Goal: Transaction & Acquisition: Purchase product/service

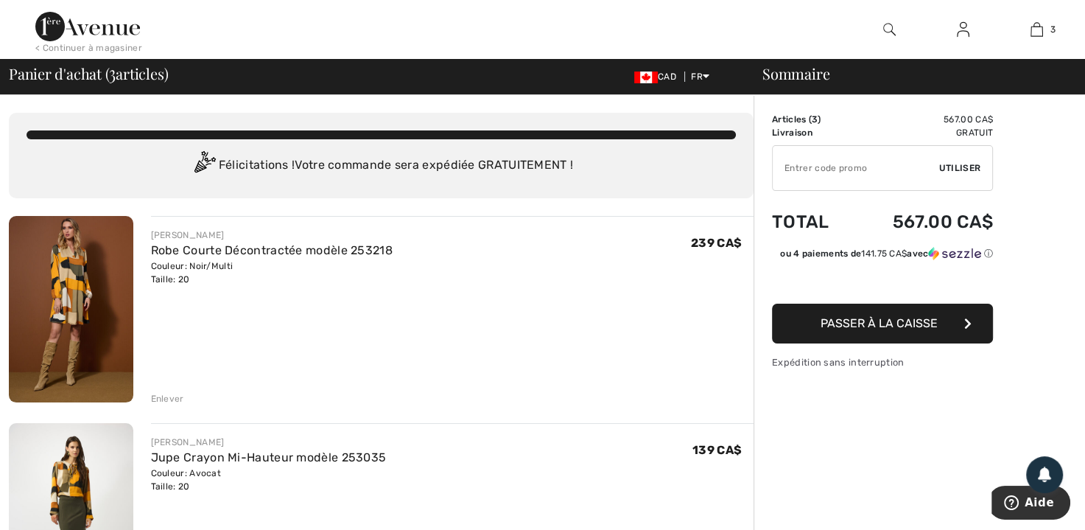
click at [161, 394] on div "Enlever" at bounding box center [167, 398] width 33 height 13
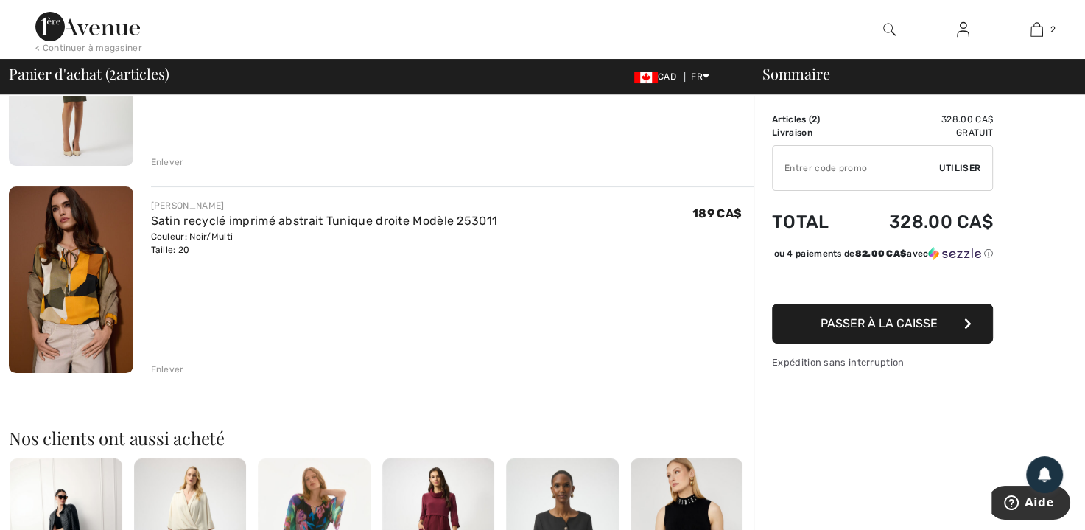
scroll to position [253, 0]
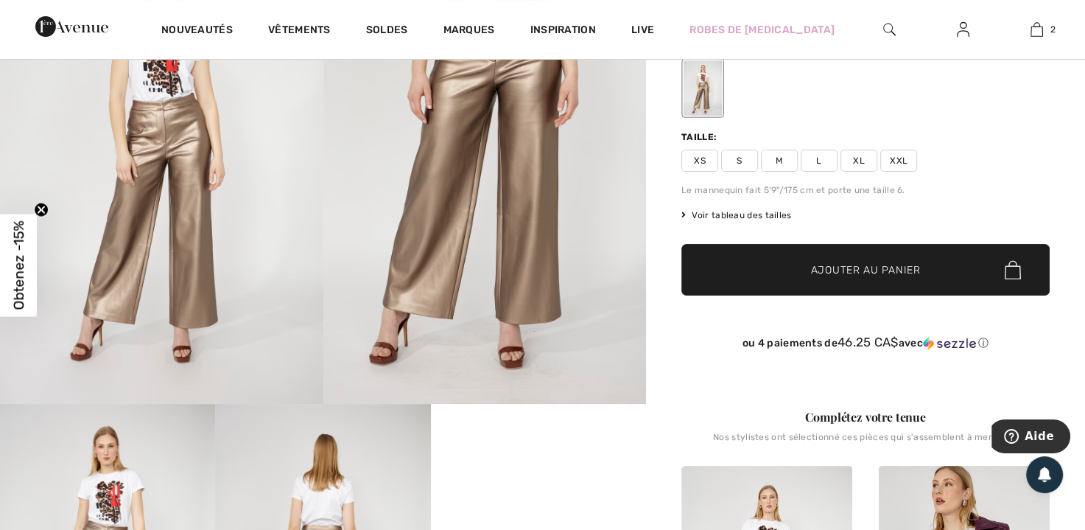
click at [899, 158] on span "XXL" at bounding box center [898, 161] width 37 height 22
click at [874, 262] on span "Ajouter au panier" at bounding box center [866, 269] width 110 height 15
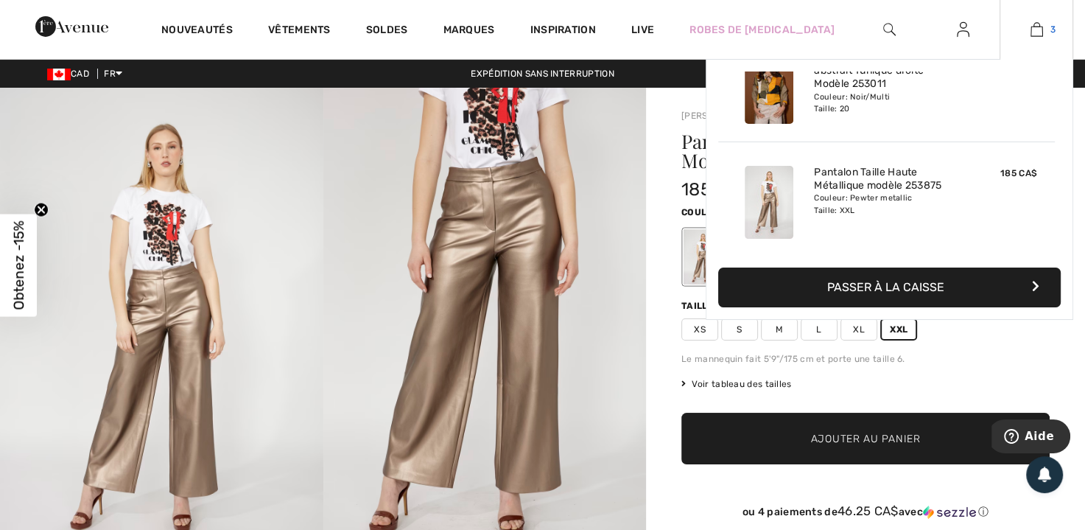
click at [1037, 24] on img at bounding box center [1036, 30] width 13 height 18
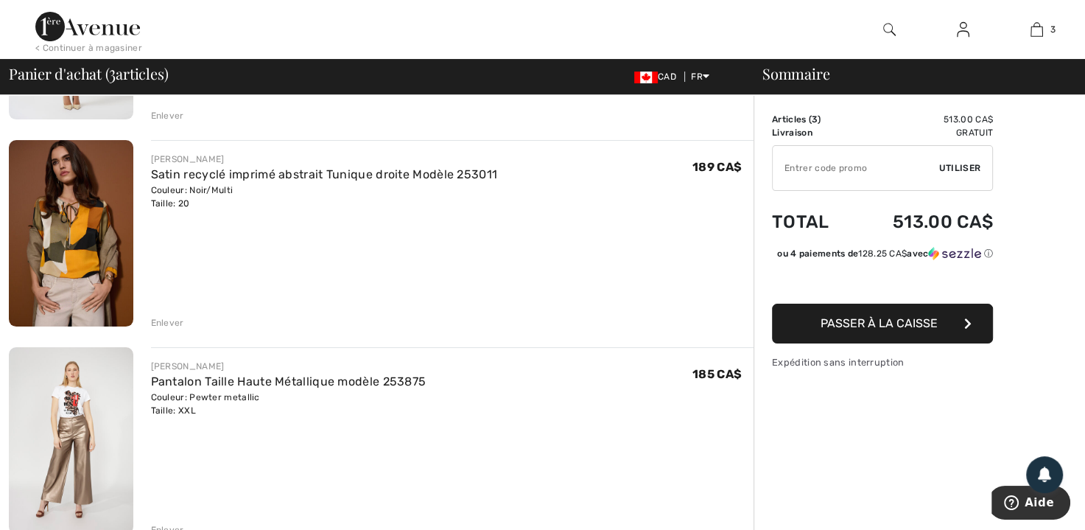
scroll to position [289, 0]
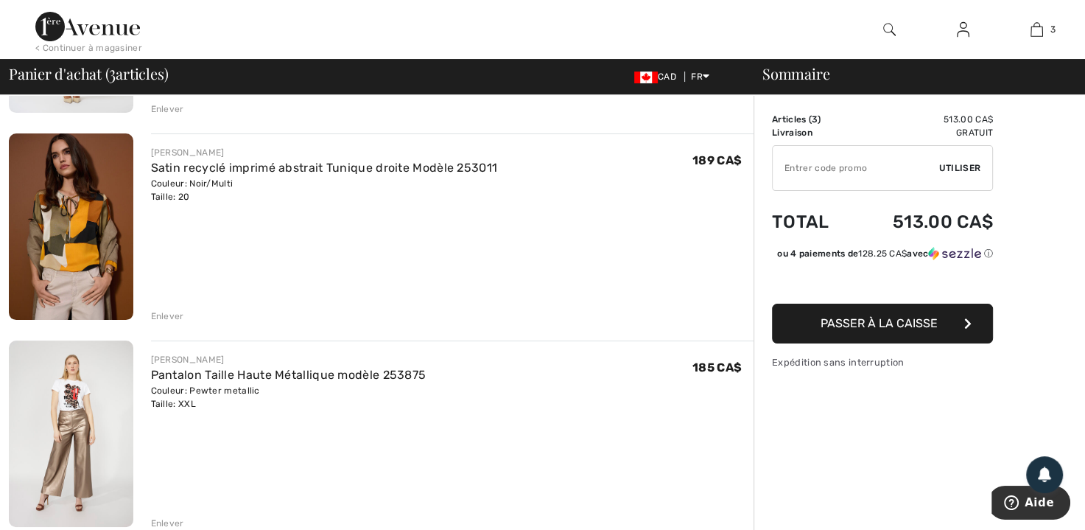
click at [170, 314] on div "Enlever" at bounding box center [167, 315] width 33 height 13
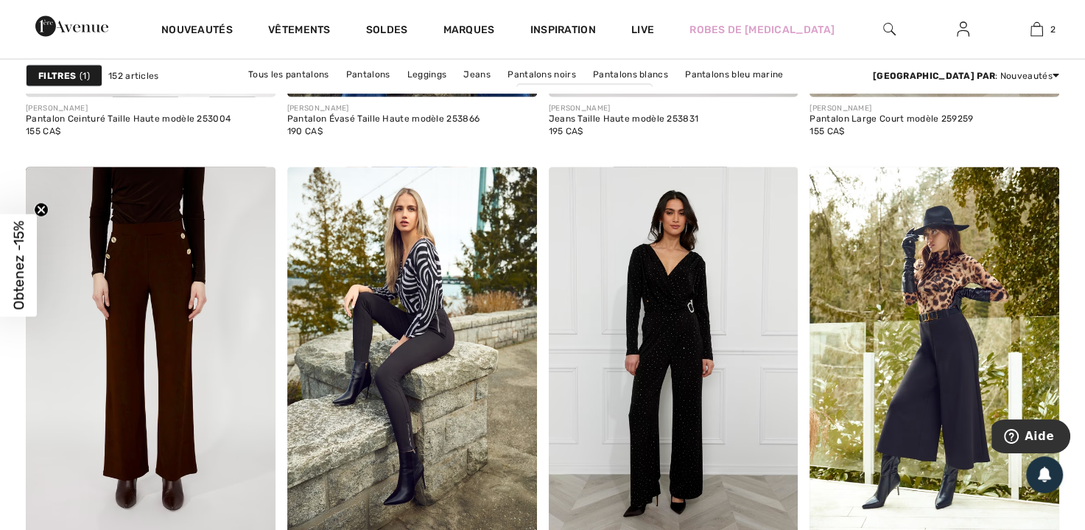
scroll to position [2995, 0]
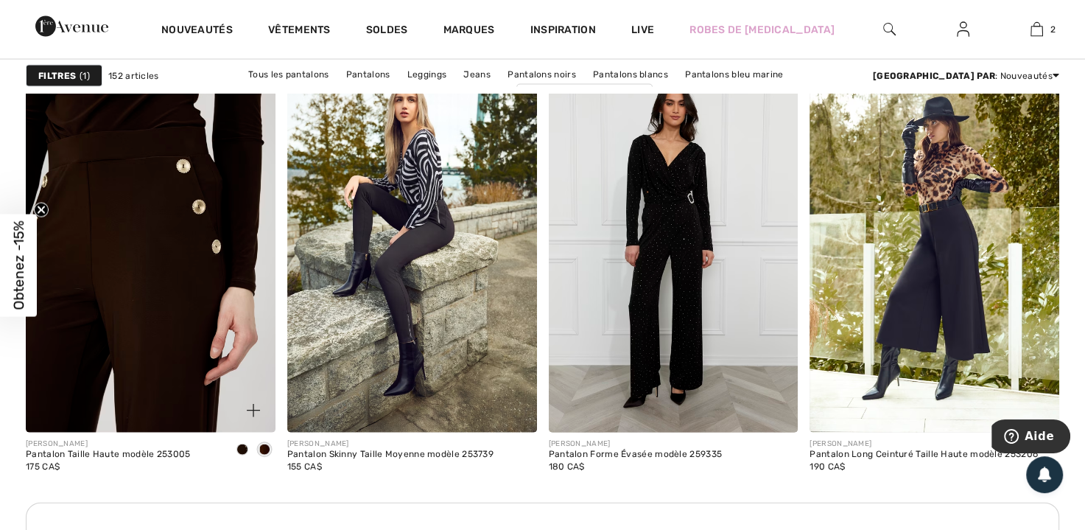
click at [153, 240] on img at bounding box center [151, 245] width 250 height 374
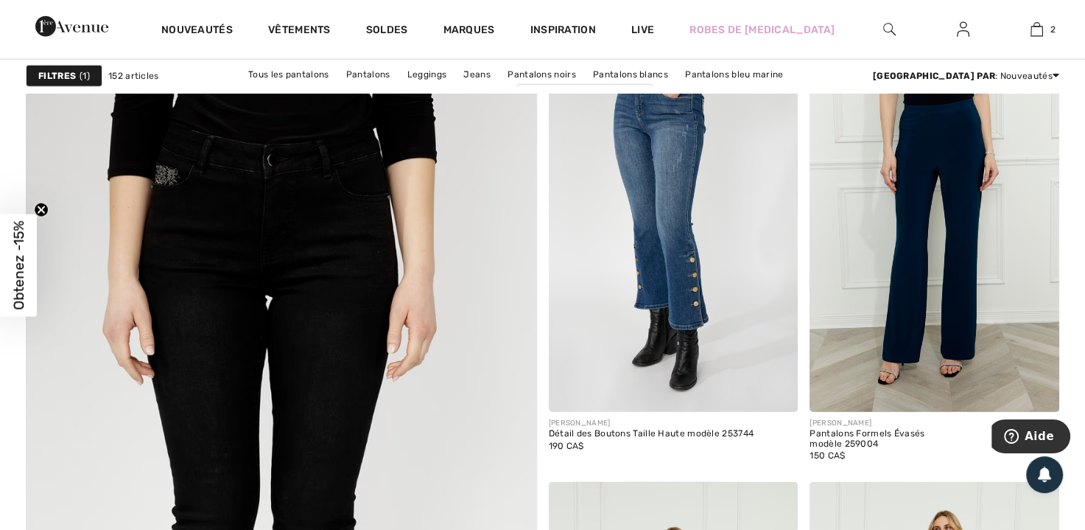
scroll to position [3662, 0]
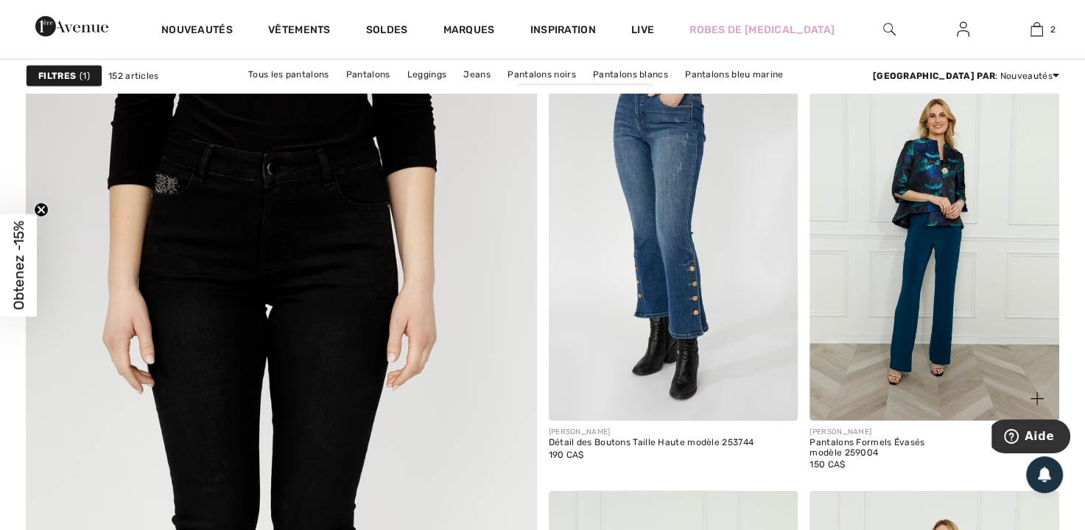
click at [945, 238] on img at bounding box center [934, 233] width 250 height 374
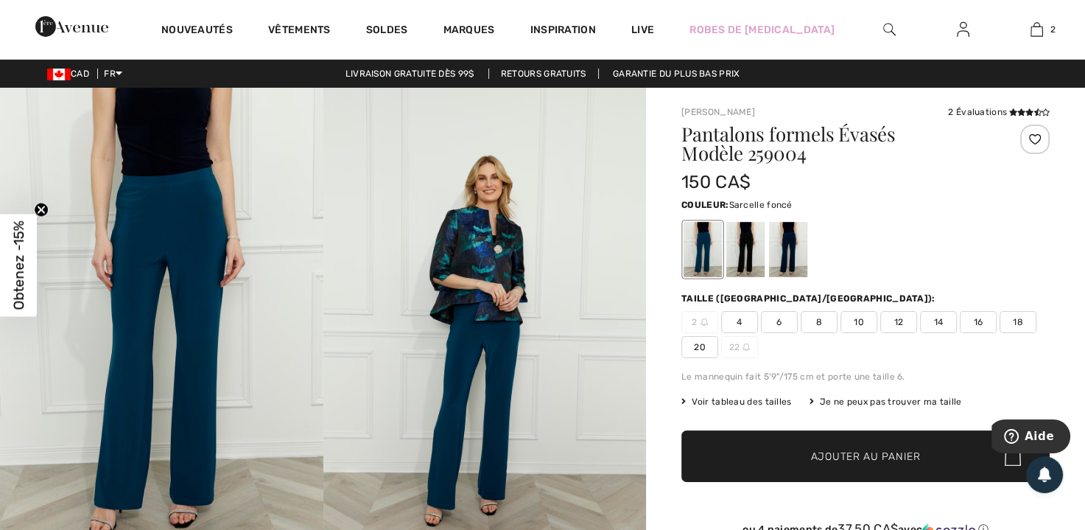
click at [702, 341] on span "20" at bounding box center [699, 347] width 37 height 22
click at [857, 456] on span "Ajouter au panier" at bounding box center [866, 456] width 110 height 15
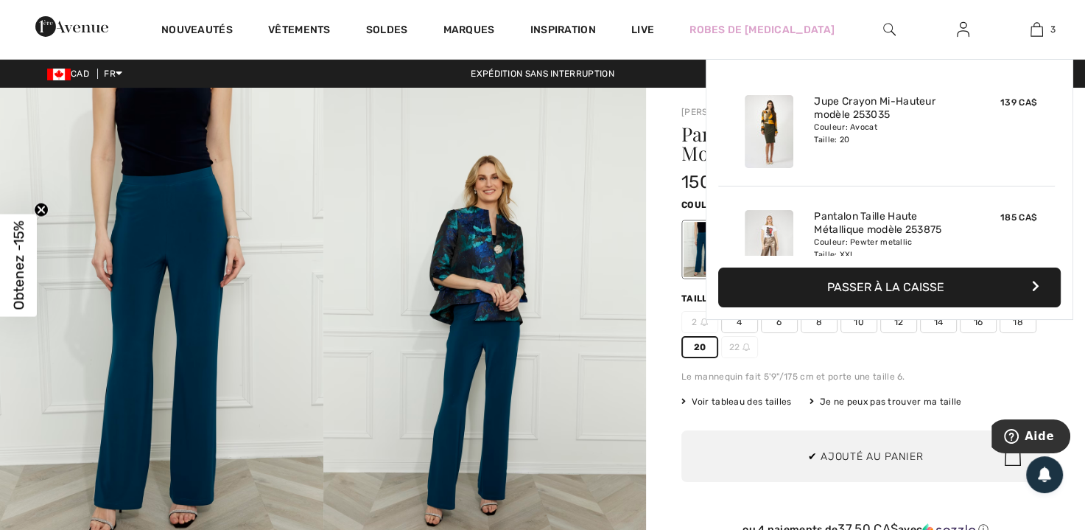
scroll to position [159, 0]
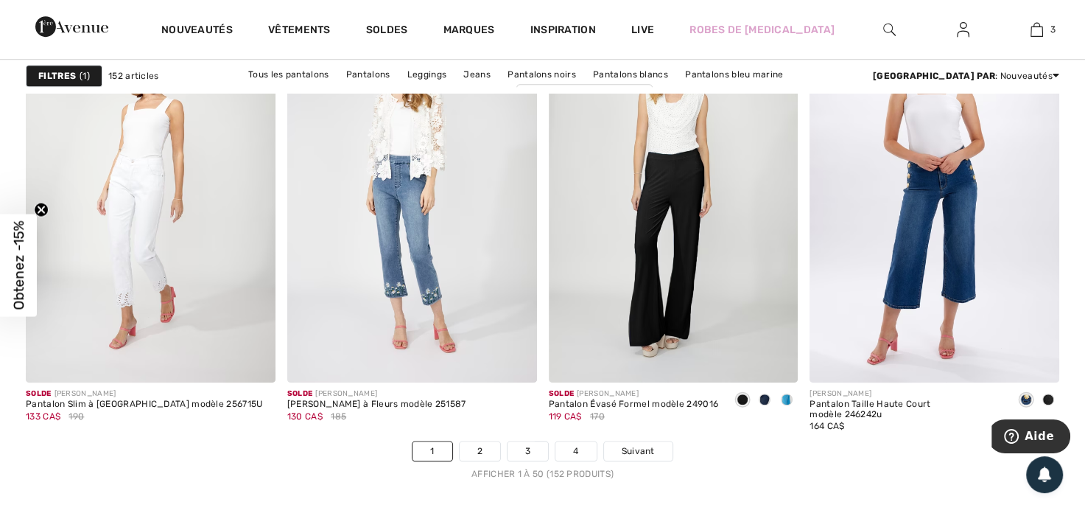
scroll to position [6555, 0]
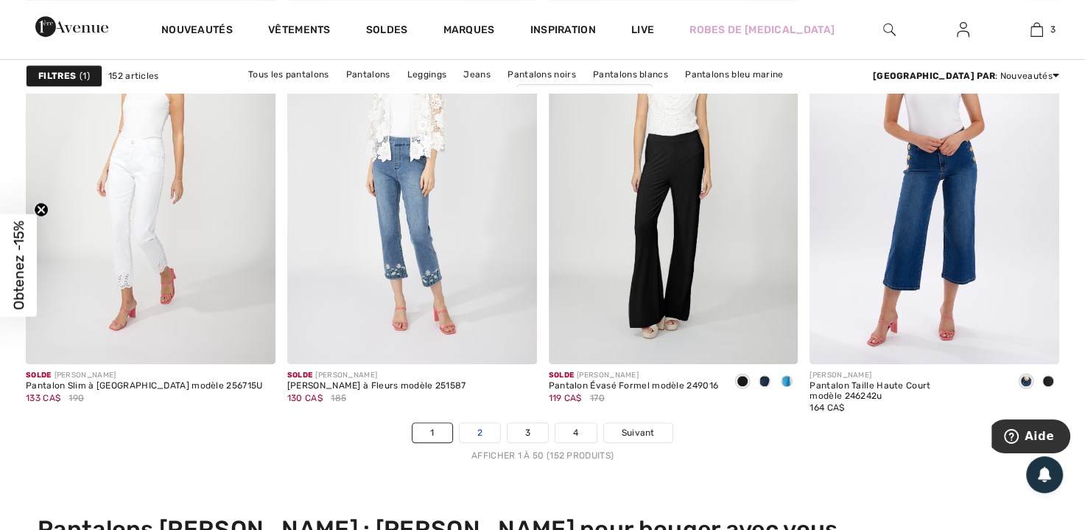
click at [480, 423] on link "2" at bounding box center [480, 432] width 41 height 19
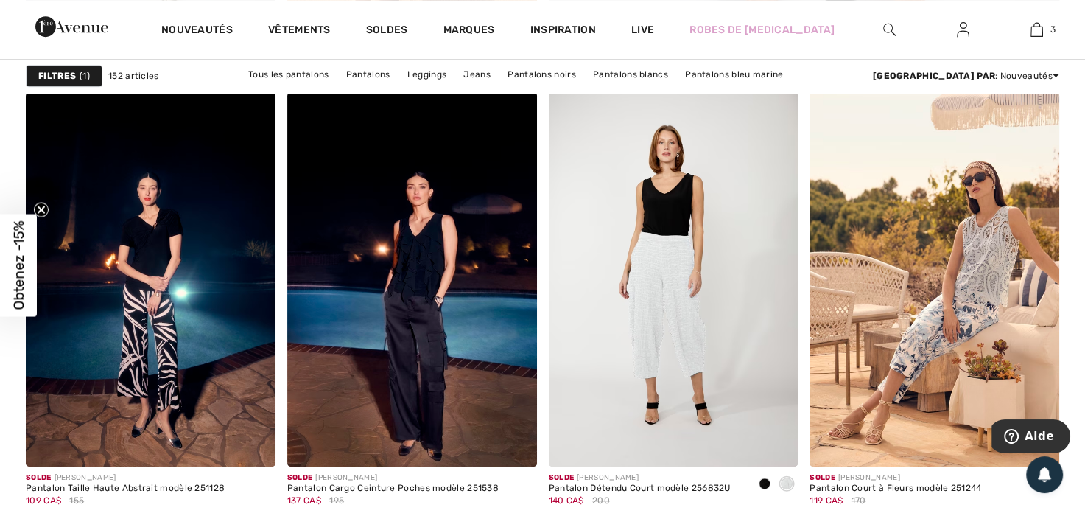
scroll to position [551, 0]
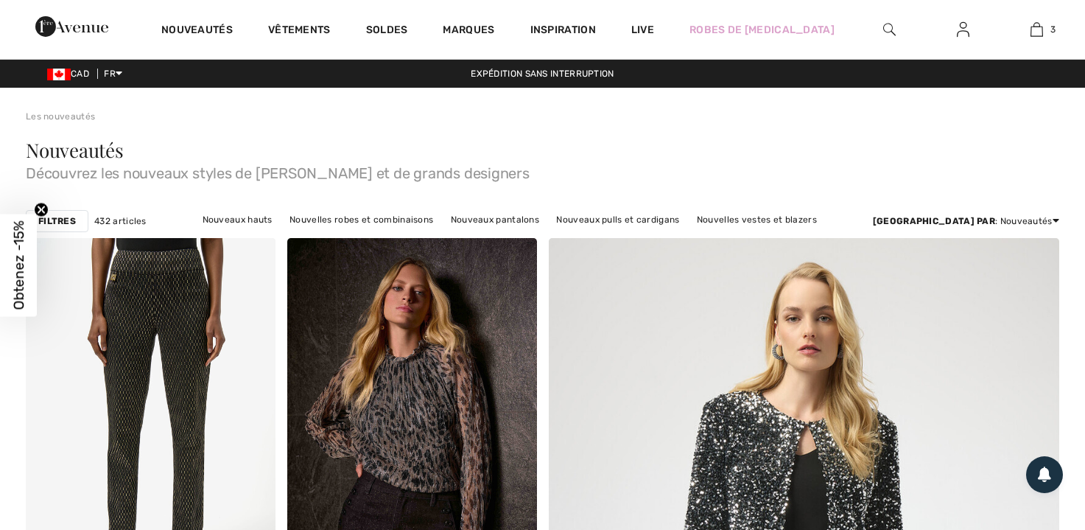
scroll to position [4624, 0]
